Goal: Task Accomplishment & Management: Manage account settings

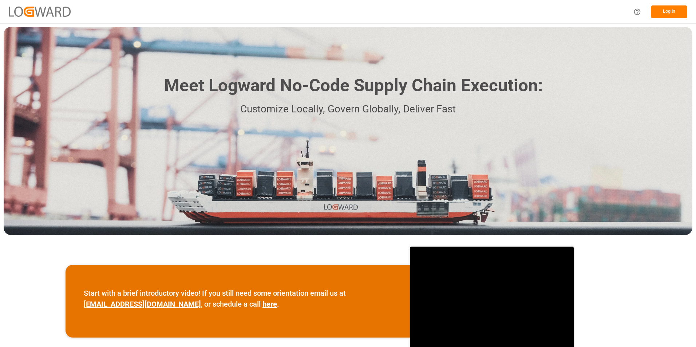
click at [662, 13] on button "Log In" at bounding box center [669, 11] width 36 height 13
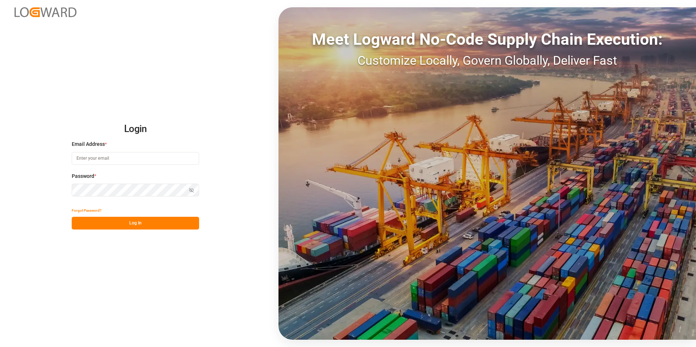
type input "[PERSON_NAME][EMAIL_ADDRESS][DATE][DOMAIN_NAME]"
click at [97, 221] on button "Log In" at bounding box center [135, 223] width 127 height 13
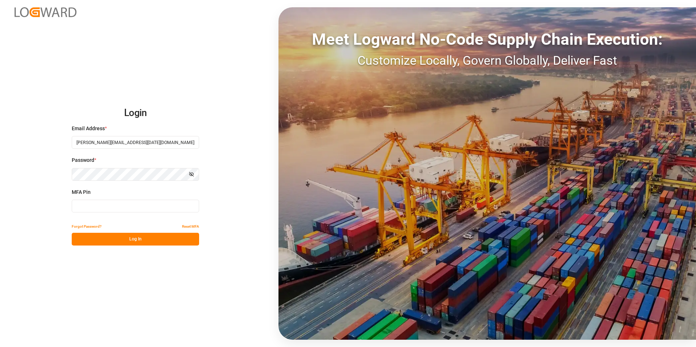
click at [126, 205] on input at bounding box center [135, 206] width 127 height 13
type input "005255"
click at [120, 242] on button "Log In" at bounding box center [135, 239] width 127 height 13
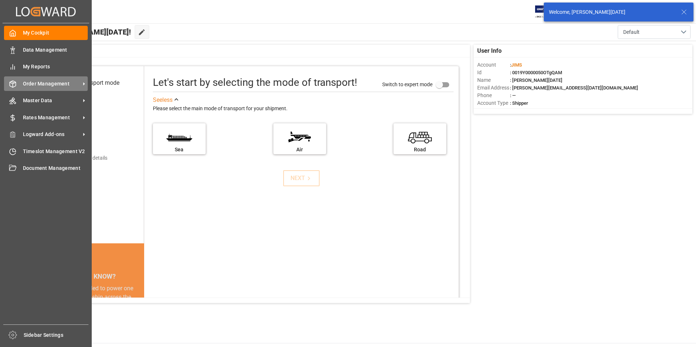
click at [55, 84] on span "Order Management" at bounding box center [52, 84] width 58 height 8
